Goal: Task Accomplishment & Management: Manage account settings

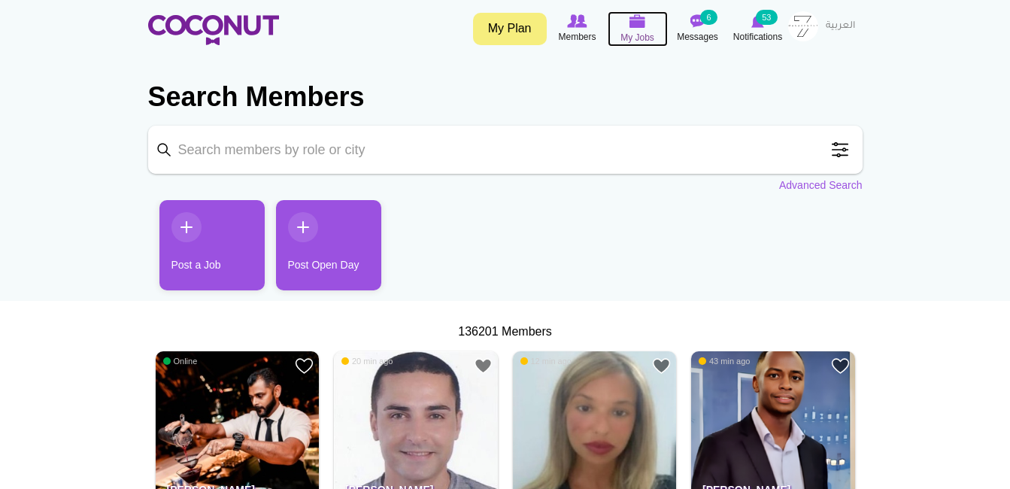
click at [641, 26] on img at bounding box center [638, 21] width 17 height 14
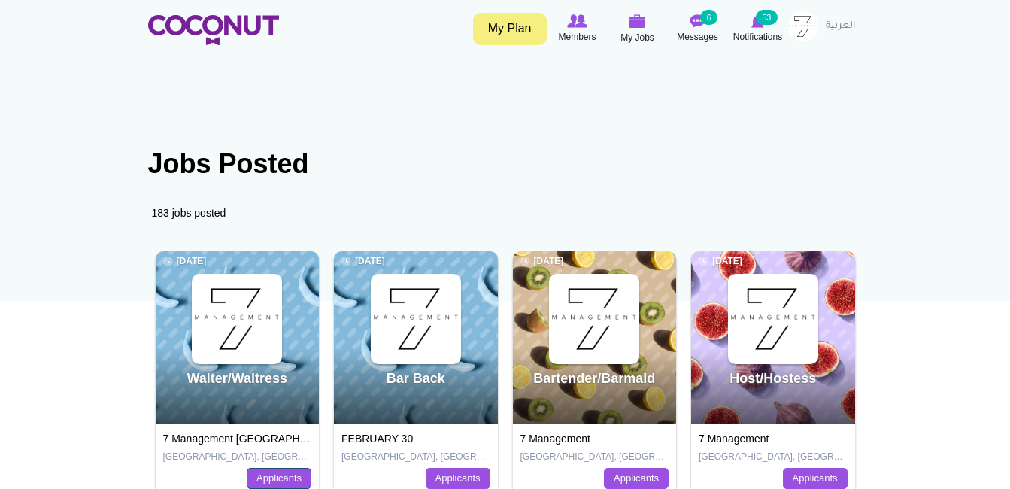
click at [262, 479] on link "Applicants" at bounding box center [279, 478] width 65 height 21
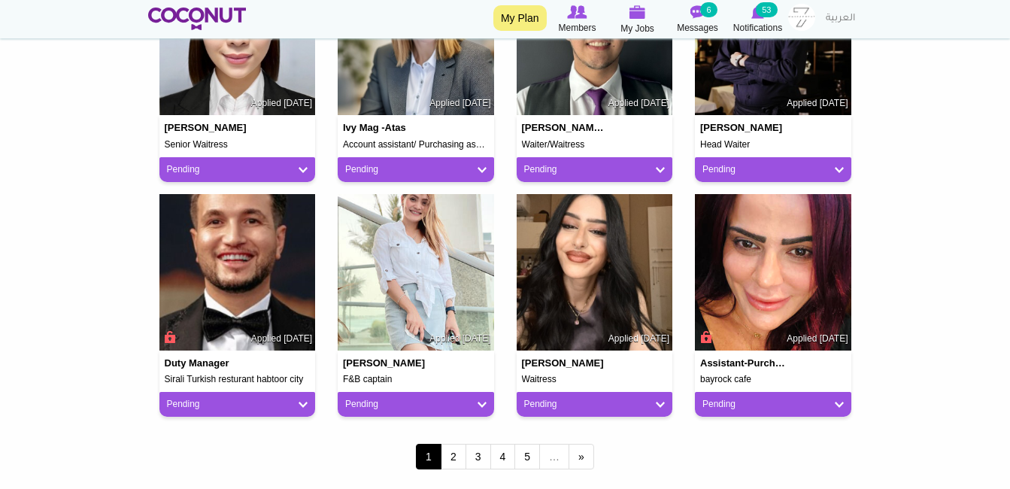
scroll to position [1459, 0]
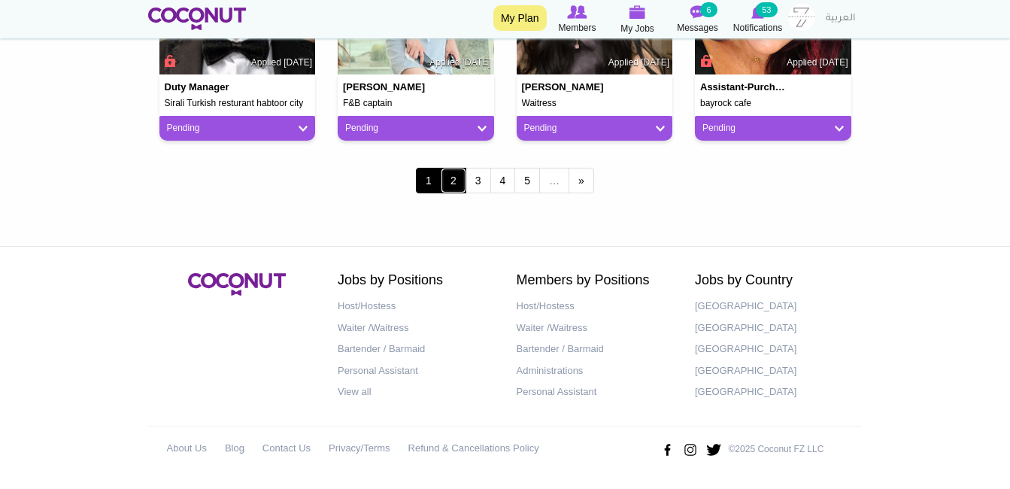
click at [460, 182] on link "2" at bounding box center [454, 181] width 26 height 26
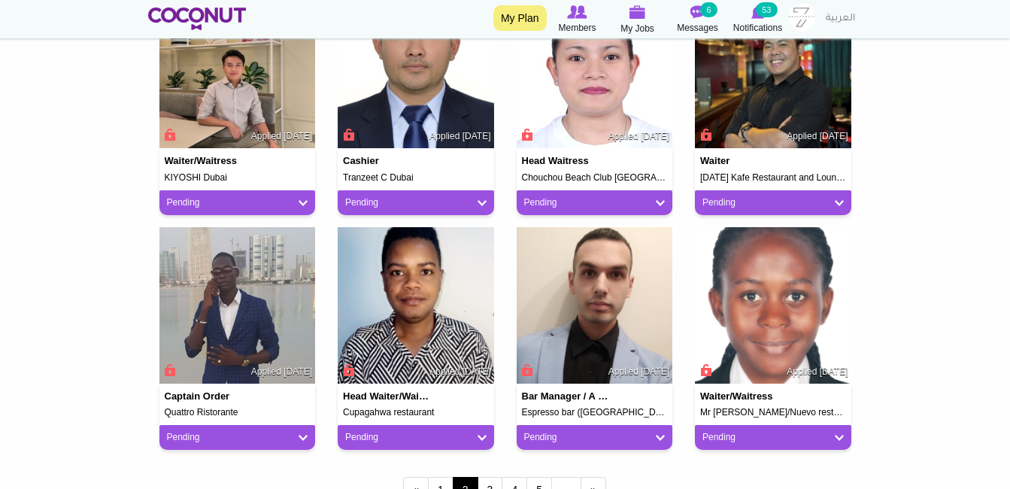
scroll to position [1204, 0]
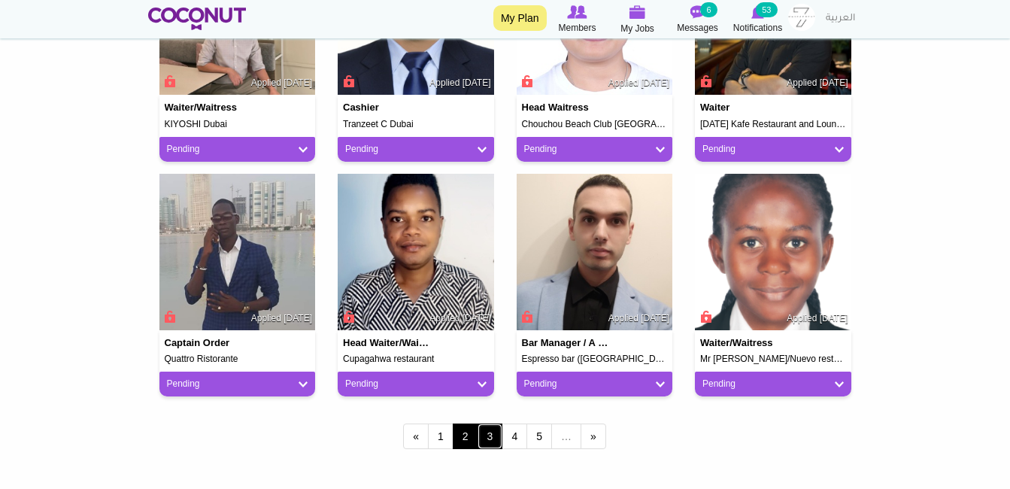
click at [496, 435] on link "3" at bounding box center [491, 437] width 26 height 26
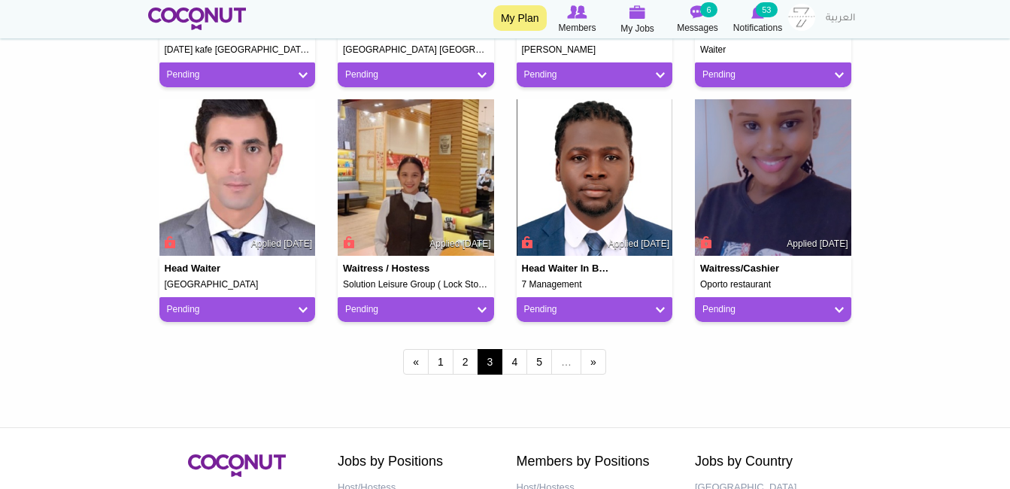
scroll to position [1279, 0]
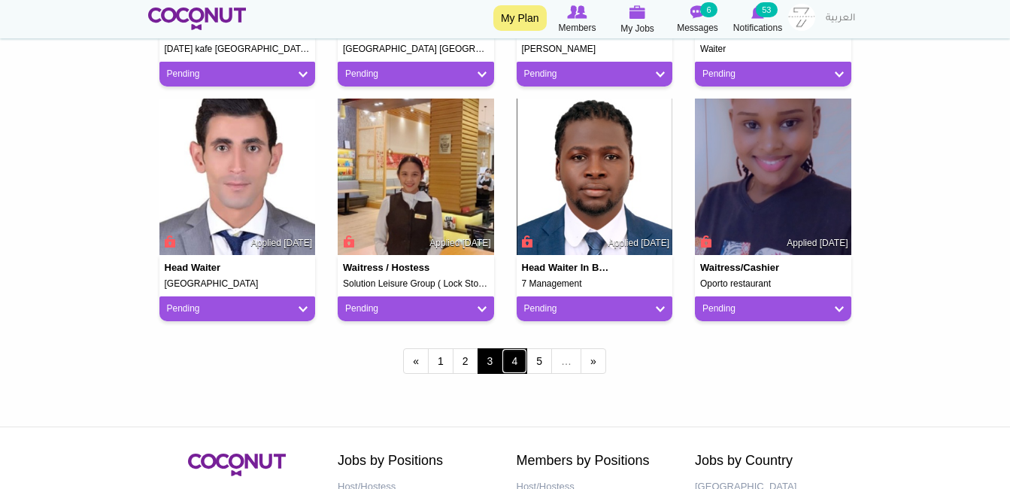
click at [519, 364] on link "4" at bounding box center [515, 361] width 26 height 26
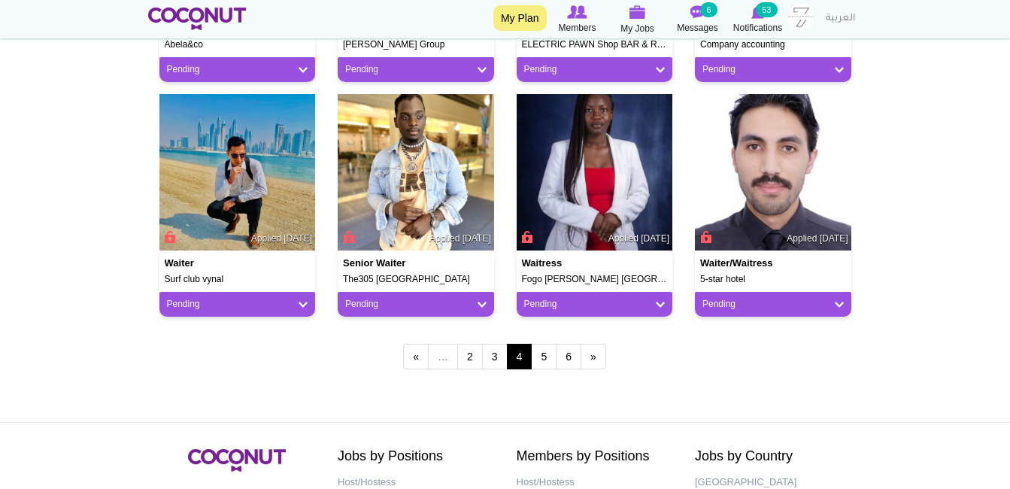
scroll to position [1279, 0]
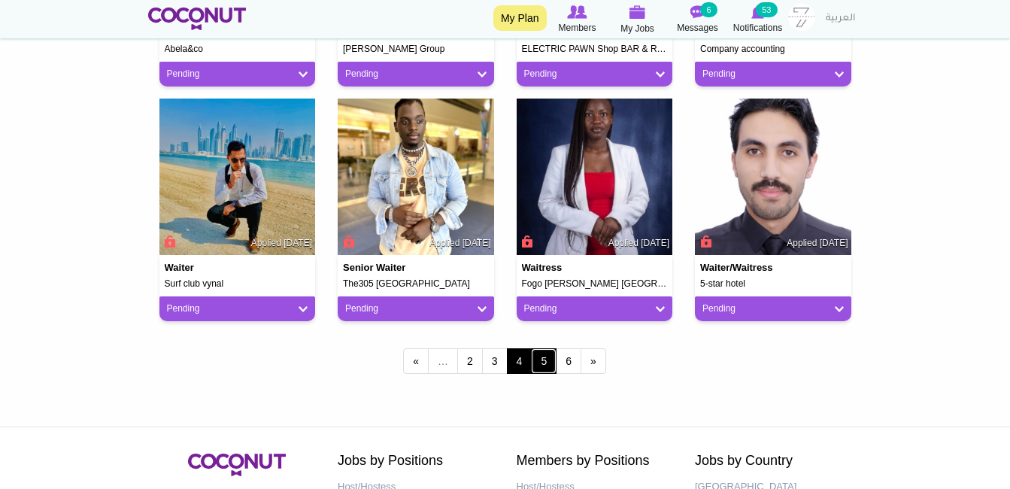
click at [545, 349] on link "5" at bounding box center [544, 361] width 26 height 26
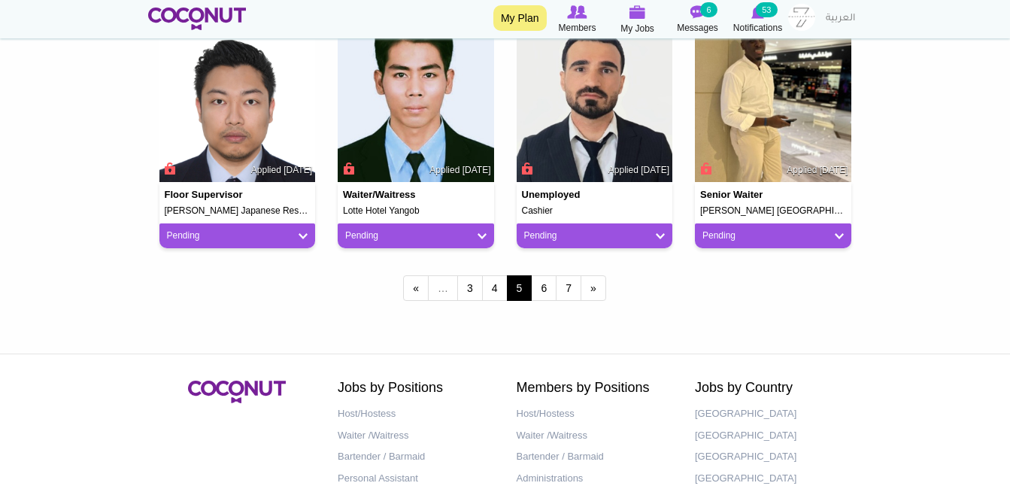
scroll to position [1354, 0]
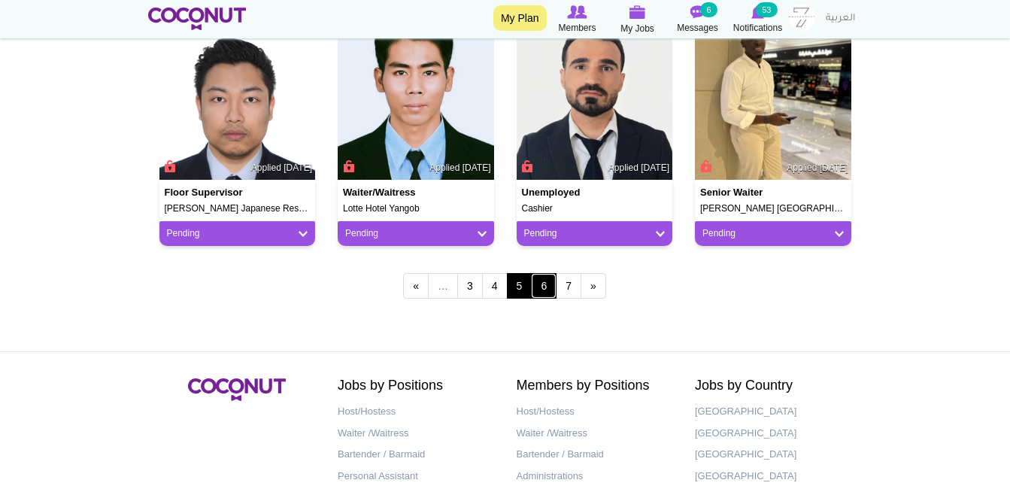
click at [539, 289] on link "6" at bounding box center [544, 286] width 26 height 26
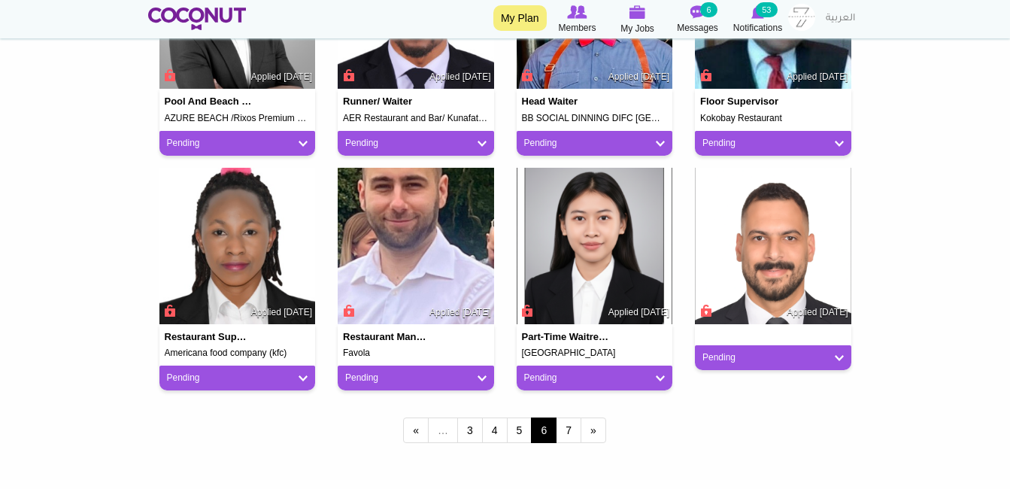
scroll to position [1279, 0]
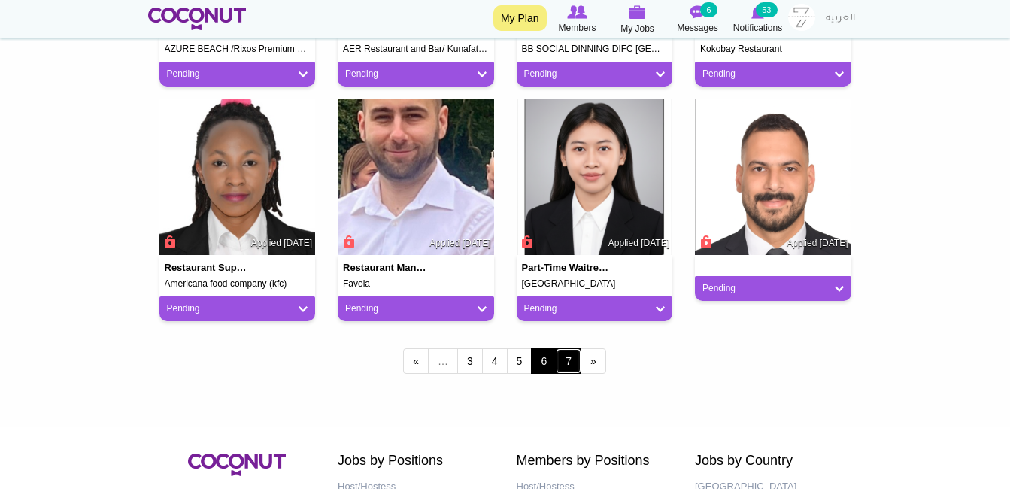
click at [557, 352] on link "7" at bounding box center [569, 361] width 26 height 26
